Goal: Transaction & Acquisition: Obtain resource

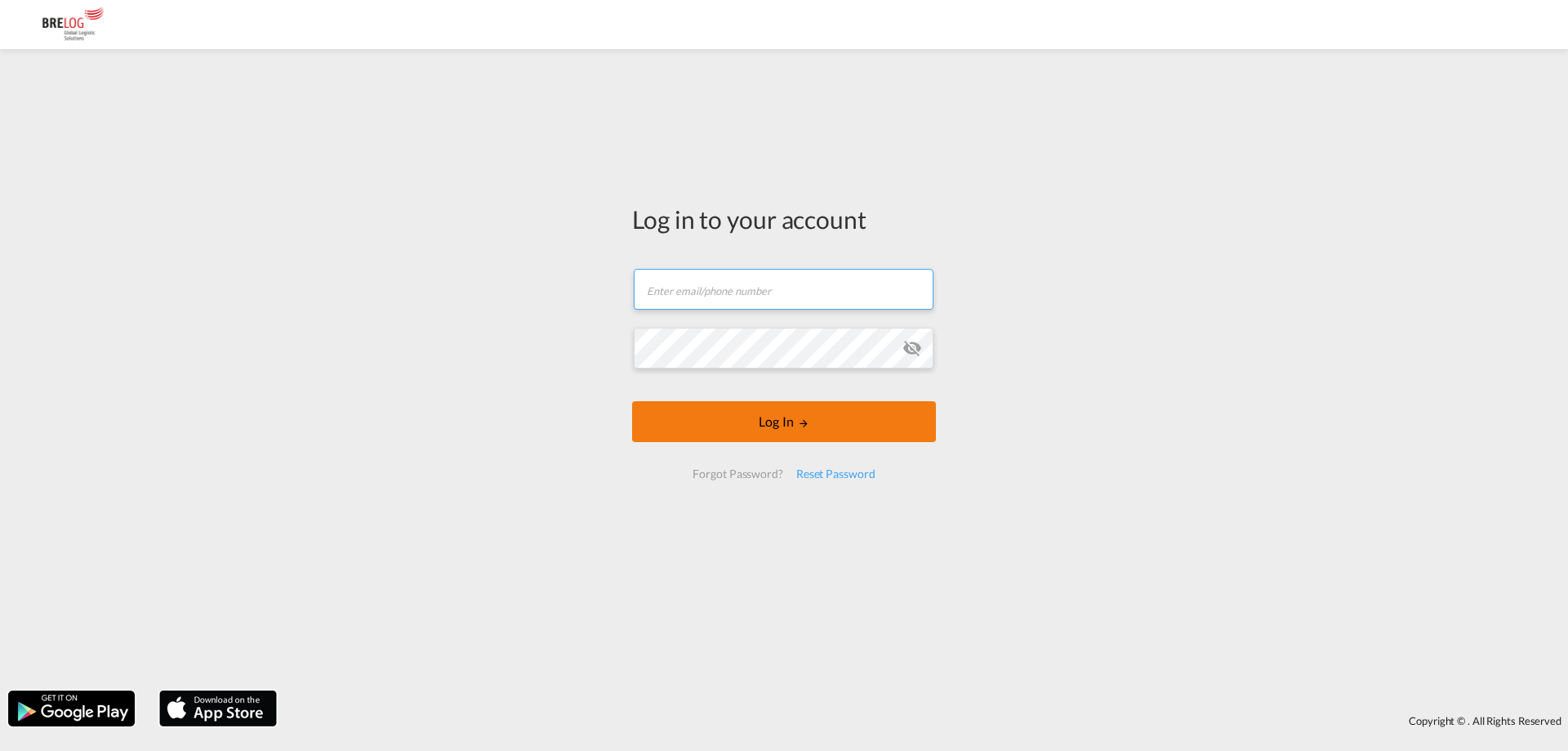
type input "[PERSON_NAME][EMAIL_ADDRESS][DOMAIN_NAME]"
click at [770, 420] on button "Log In" at bounding box center [783, 421] width 304 height 41
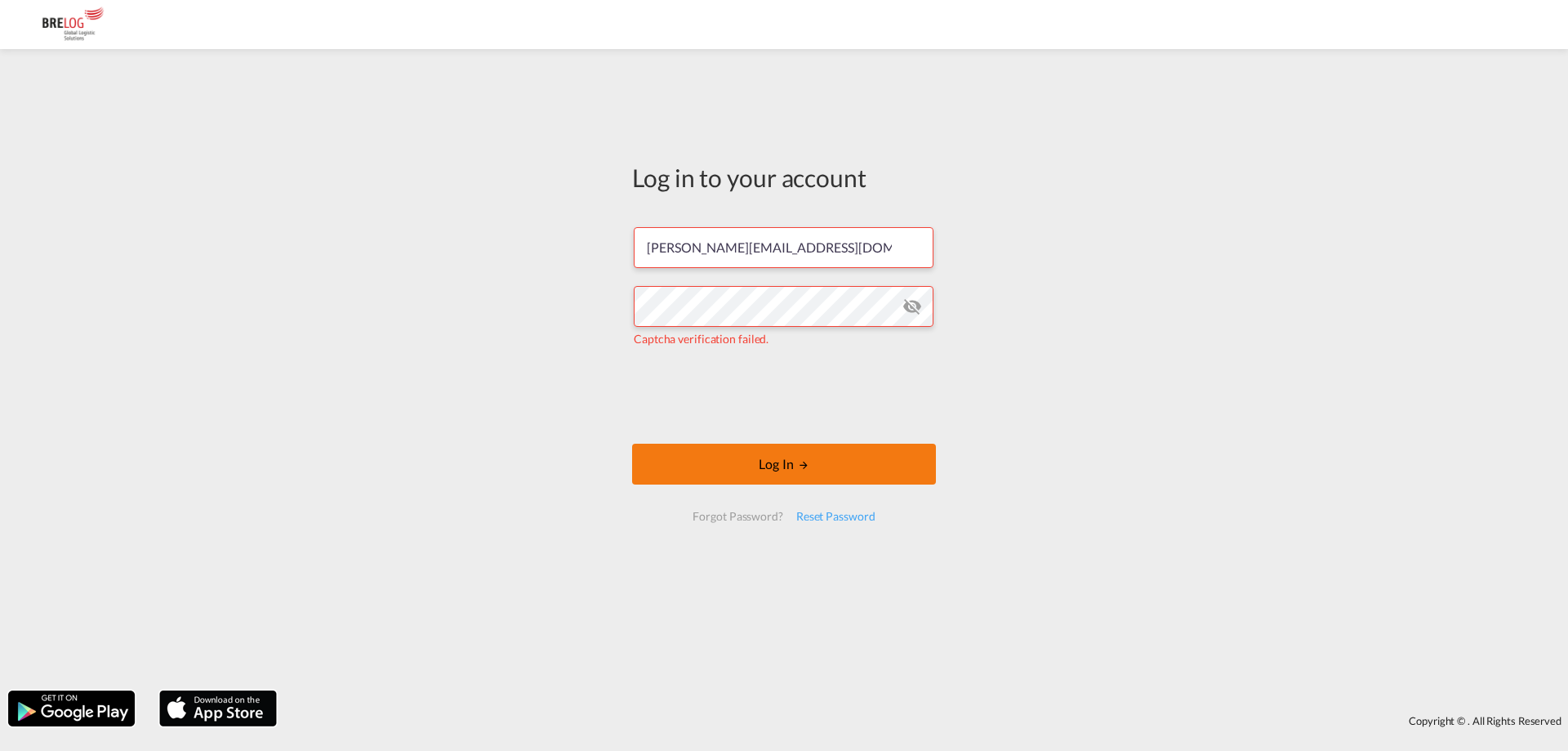
click at [762, 482] on button "Log In" at bounding box center [783, 464] width 304 height 41
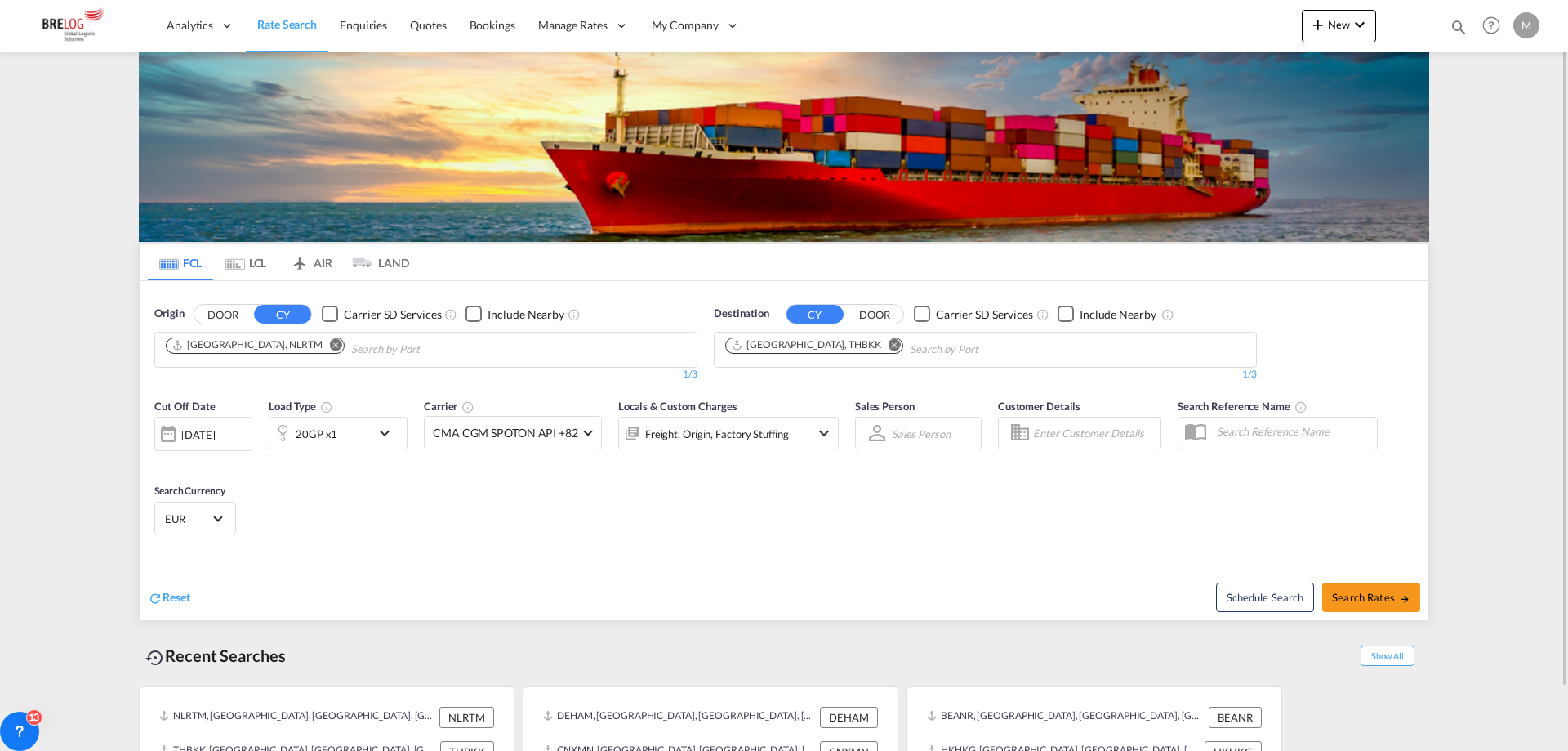
click at [330, 343] on md-icon "Remove" at bounding box center [336, 344] width 12 height 12
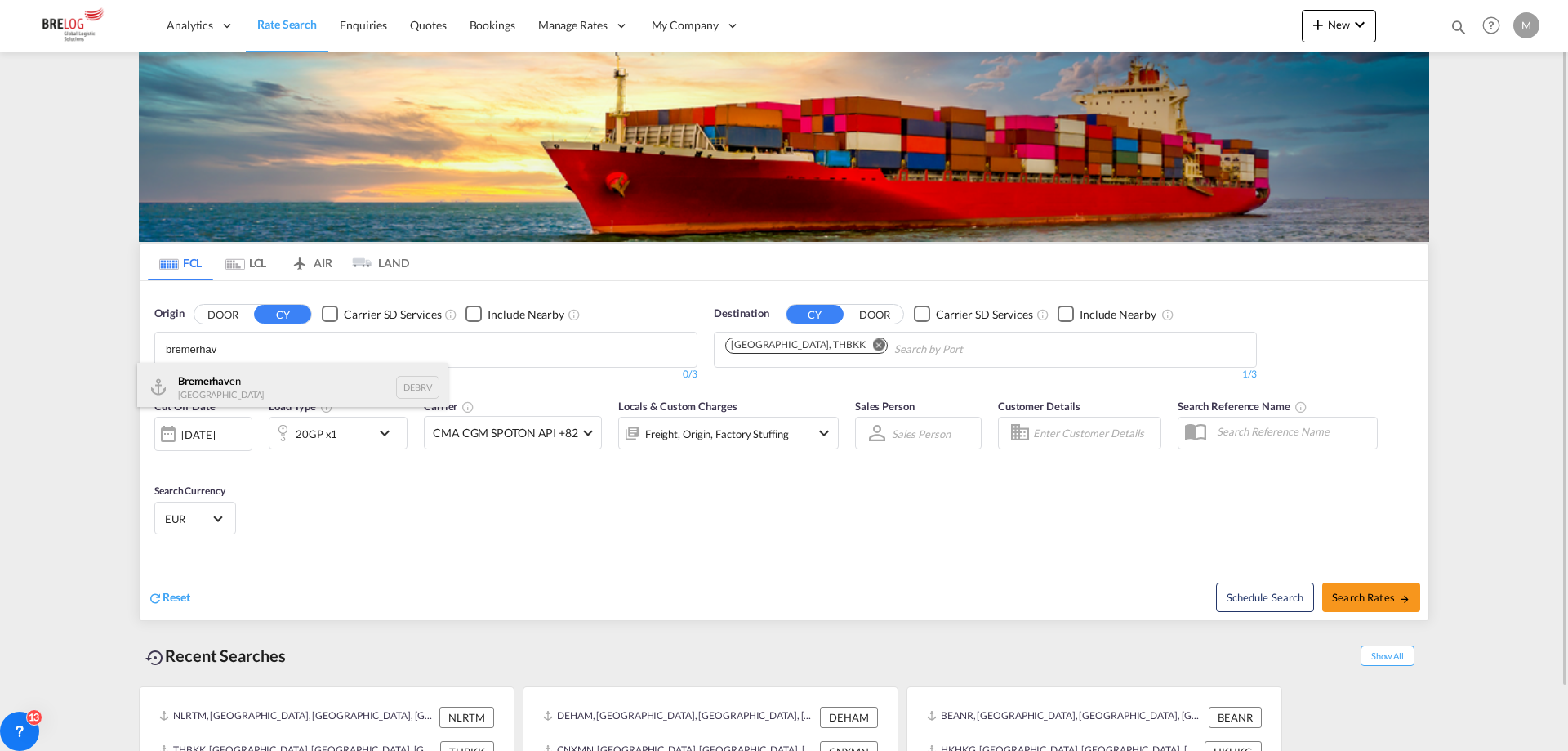
type input "bremerhav"
click at [236, 382] on div "Bremerhav en [GEOGRAPHIC_DATA] DEBRV" at bounding box center [292, 387] width 311 height 49
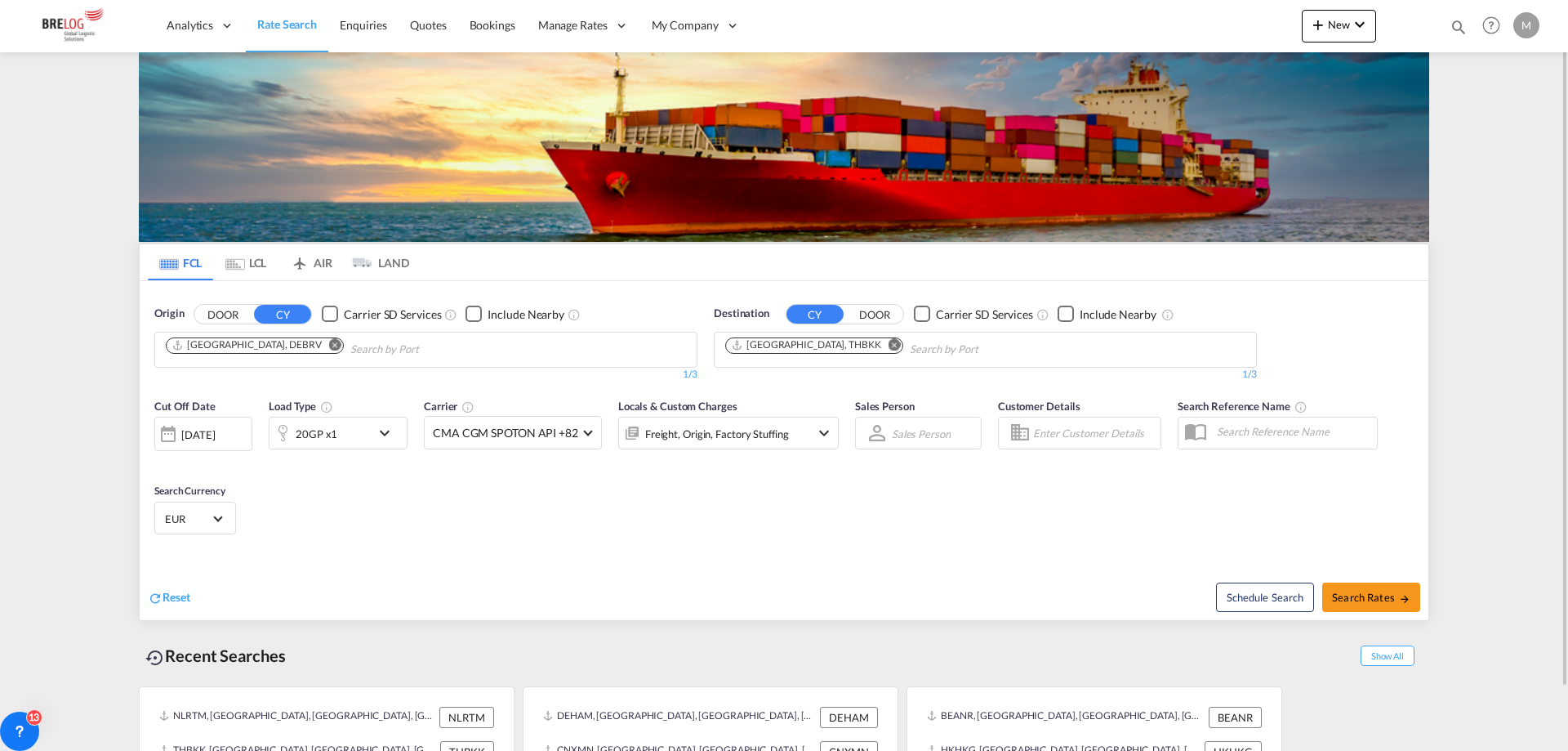
click at [888, 346] on md-icon "Remove" at bounding box center [894, 344] width 12 height 12
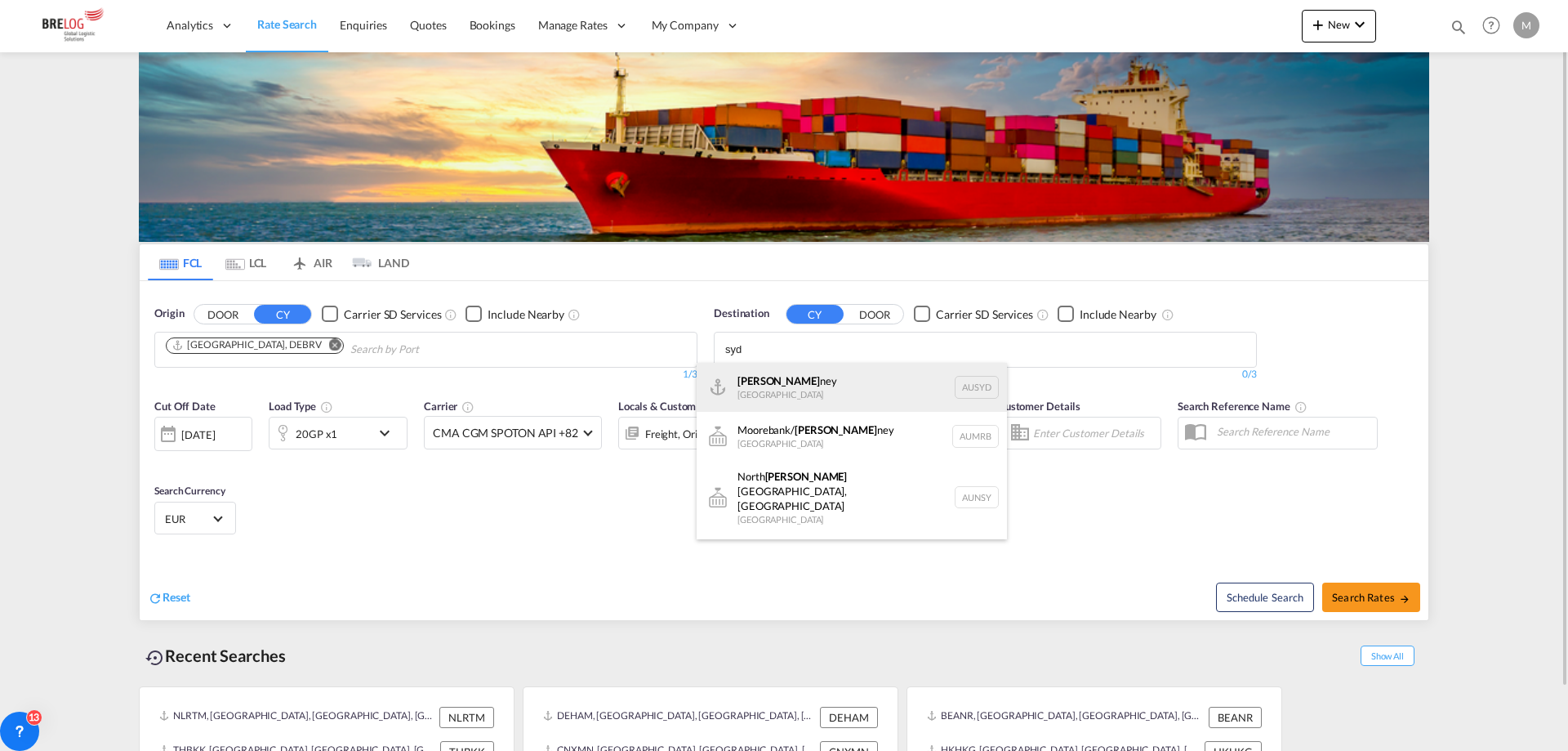
type input "syd"
click at [828, 371] on div "[PERSON_NAME] [GEOGRAPHIC_DATA] AUSYD" at bounding box center [852, 387] width 311 height 49
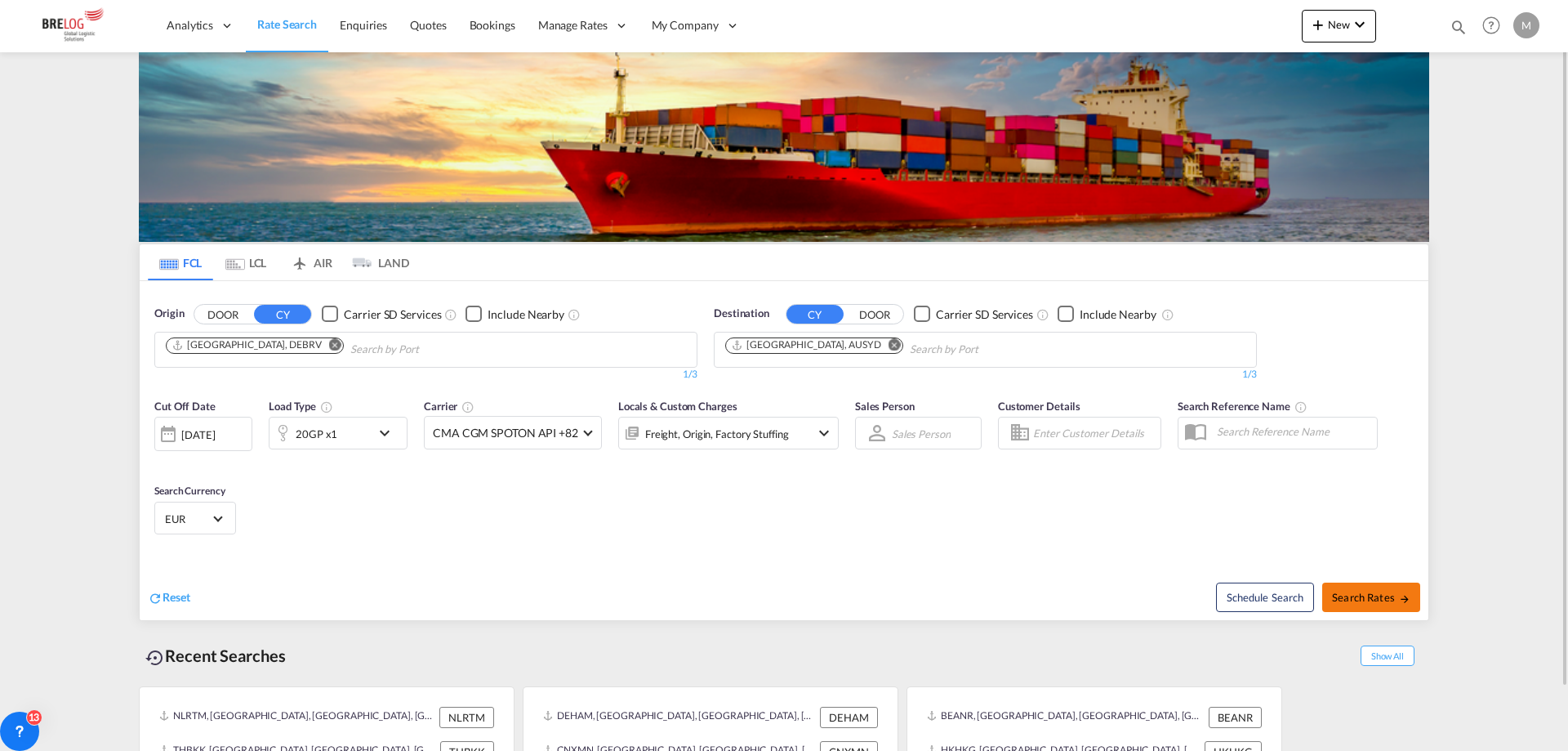
click at [1369, 601] on span "Search Rates" at bounding box center [1371, 597] width 79 height 13
type input "DEBRV to AUSYD / [DATE]"
